Goal: Find specific page/section: Find specific page/section

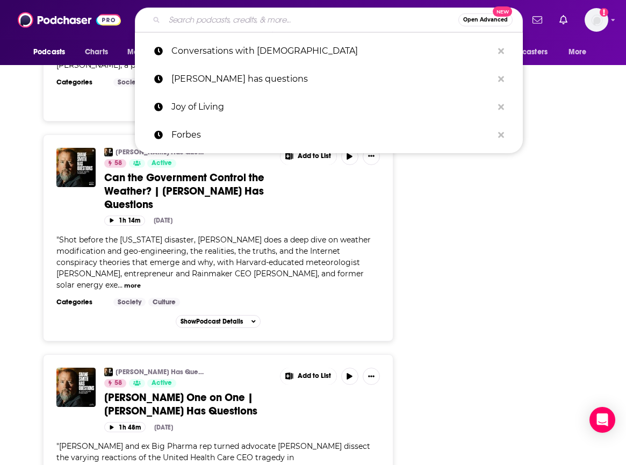
click at [199, 23] on input "Search podcasts, credits, & more..." at bounding box center [311, 19] width 294 height 17
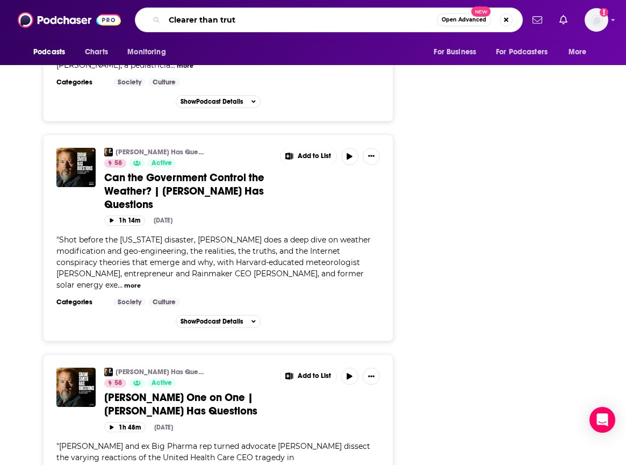
type input "Clearer than truth"
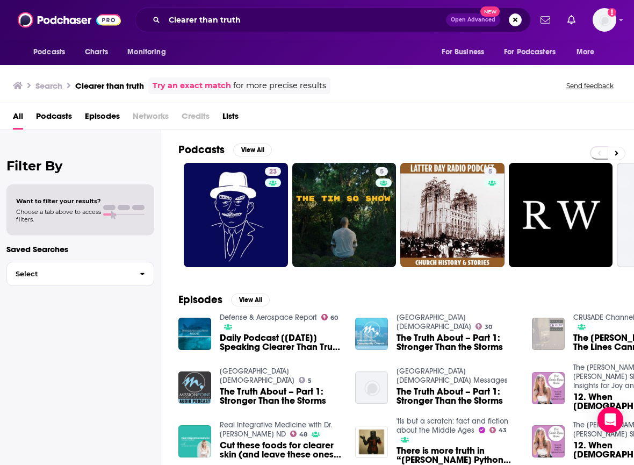
drag, startPoint x: 419, startPoint y: 105, endPoint x: 326, endPoint y: 10, distance: 132.2
click at [415, 105] on div "All Podcasts Episodes Networks Credits Lists" at bounding box center [317, 116] width 634 height 27
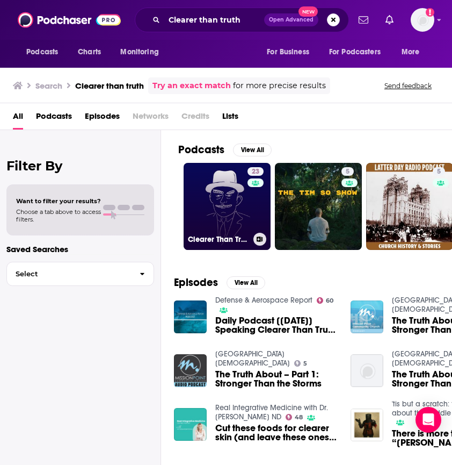
click at [225, 186] on link "23 Clearer Than Truth" at bounding box center [227, 206] width 87 height 87
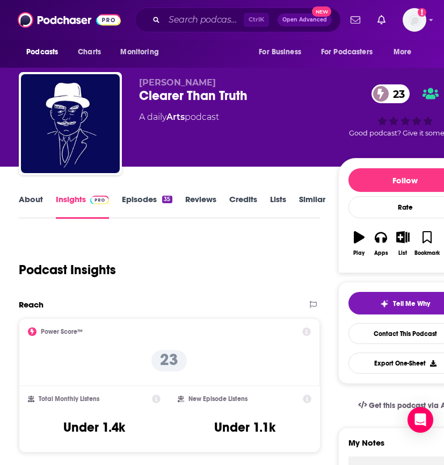
click at [80, 202] on link "Insights" at bounding box center [82, 206] width 53 height 25
